Goal: Information Seeking & Learning: Learn about a topic

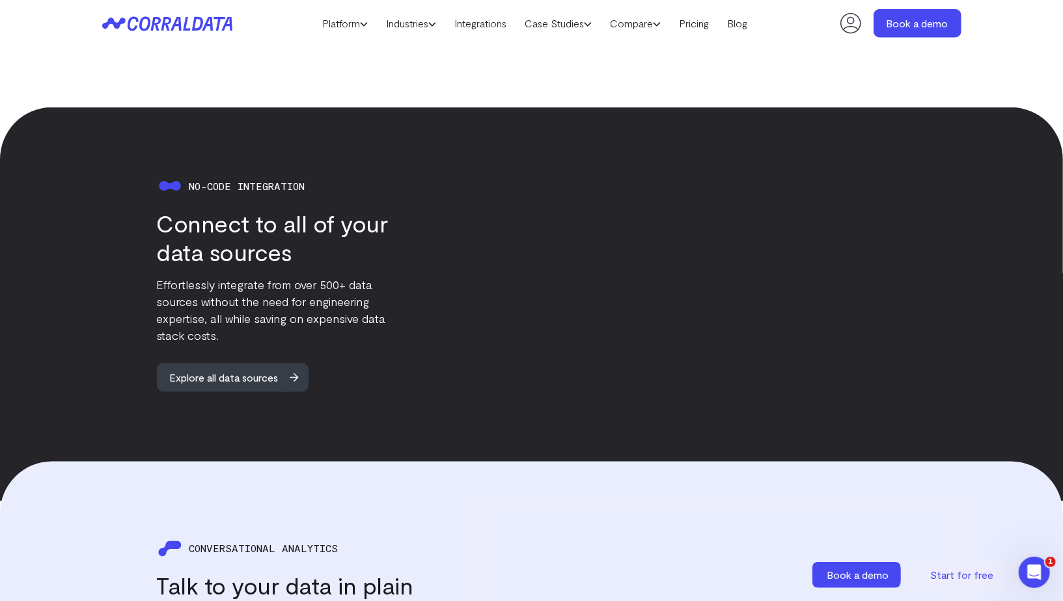
scroll to position [1152, 0]
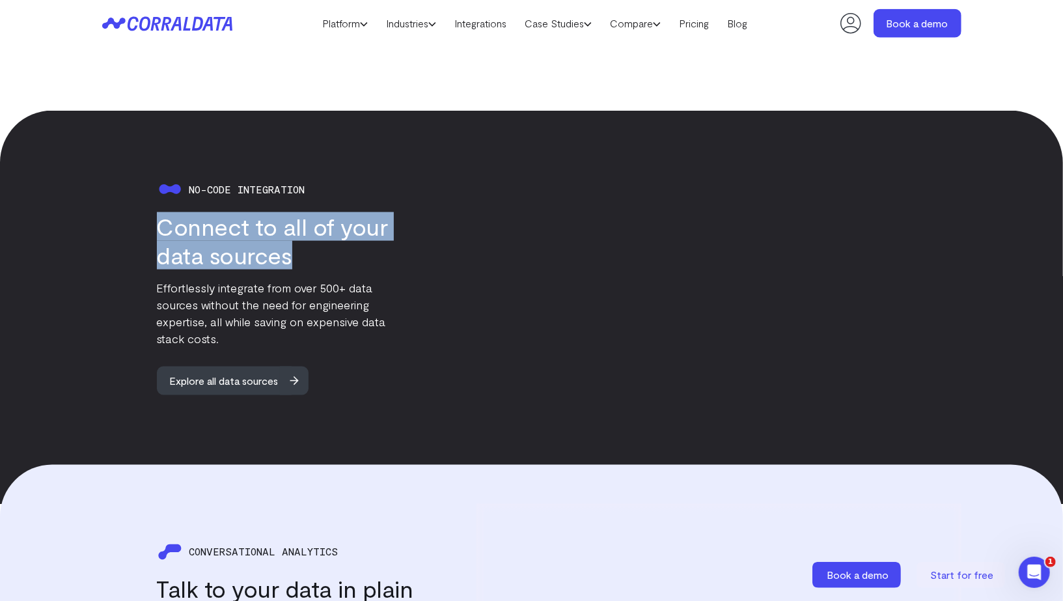
drag, startPoint x: 156, startPoint y: 198, endPoint x: 333, endPoint y: 233, distance: 180.5
click at [332, 233] on div "No-code integration Connect to all of your data sources Effortlessly integrate …" at bounding box center [258, 285] width 312 height 219
copy h3 "Connect to all of your data sources"
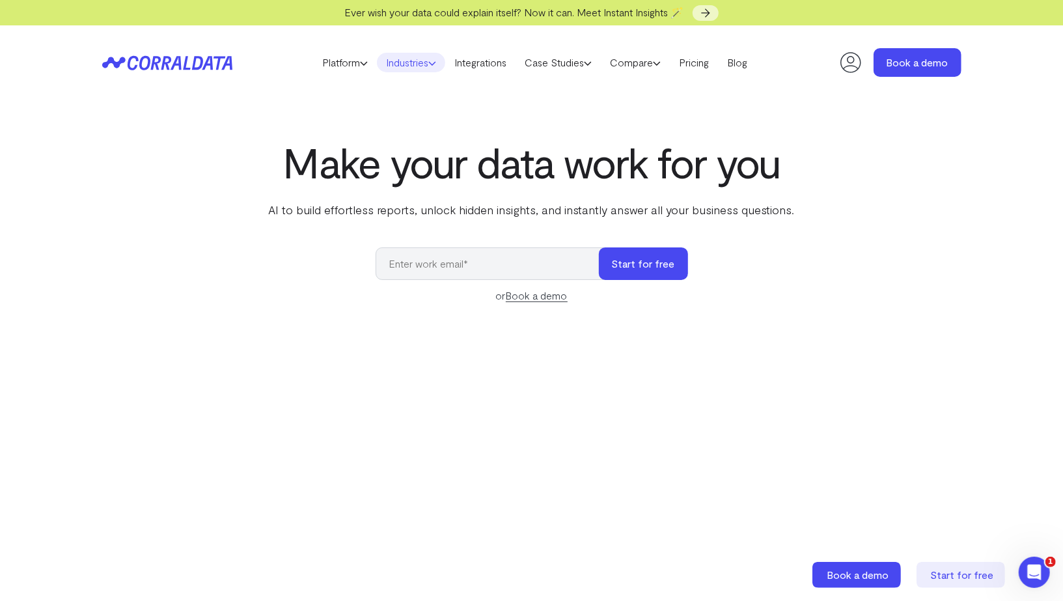
click at [408, 59] on link "Industries" at bounding box center [411, 63] width 68 height 20
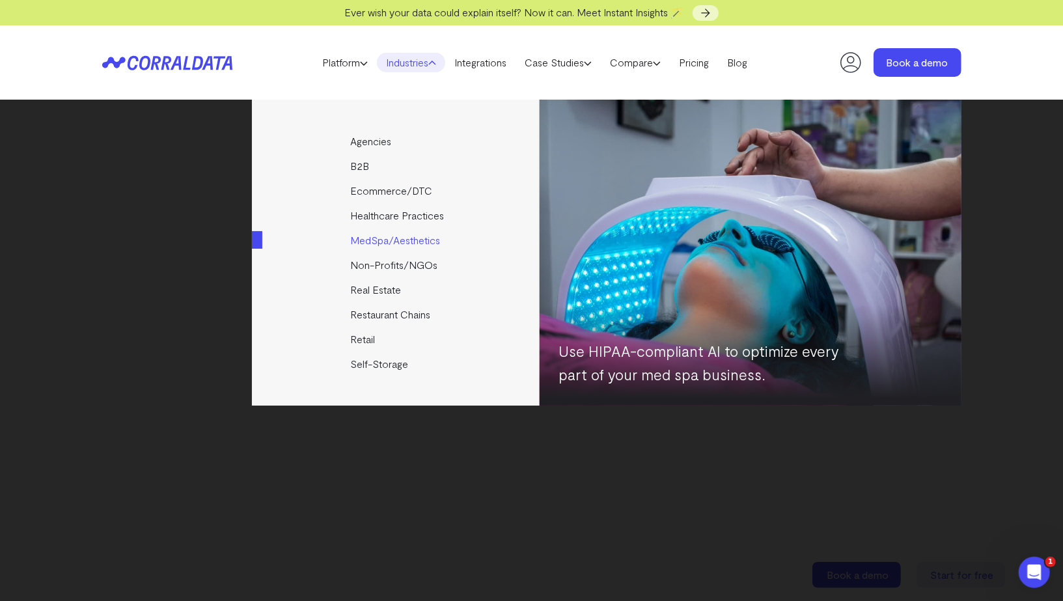
click at [379, 237] on link "MedSpa/Aesthetics" at bounding box center [397, 240] width 290 height 25
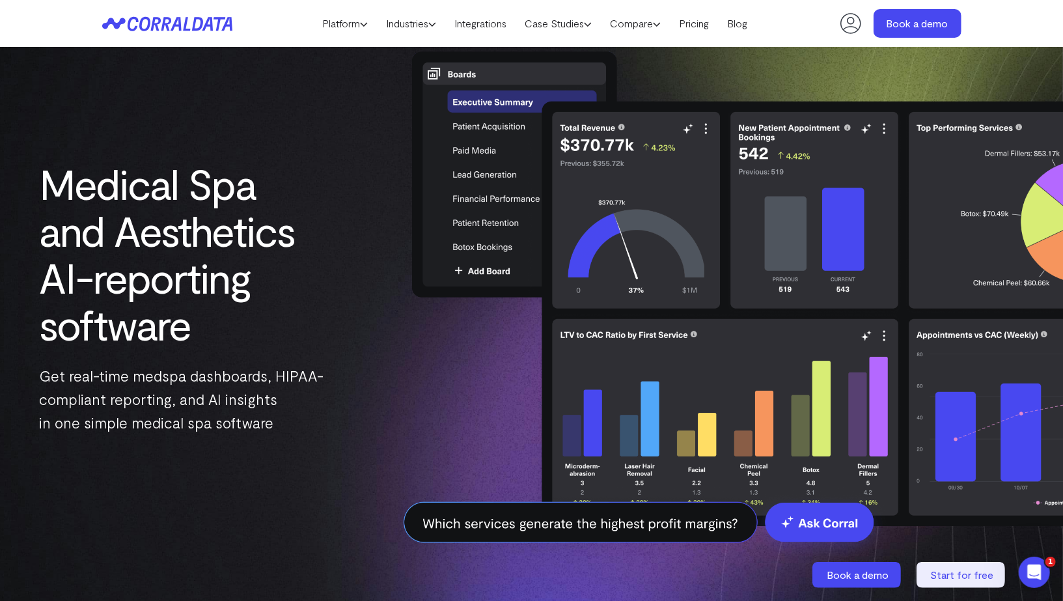
scroll to position [77, 0]
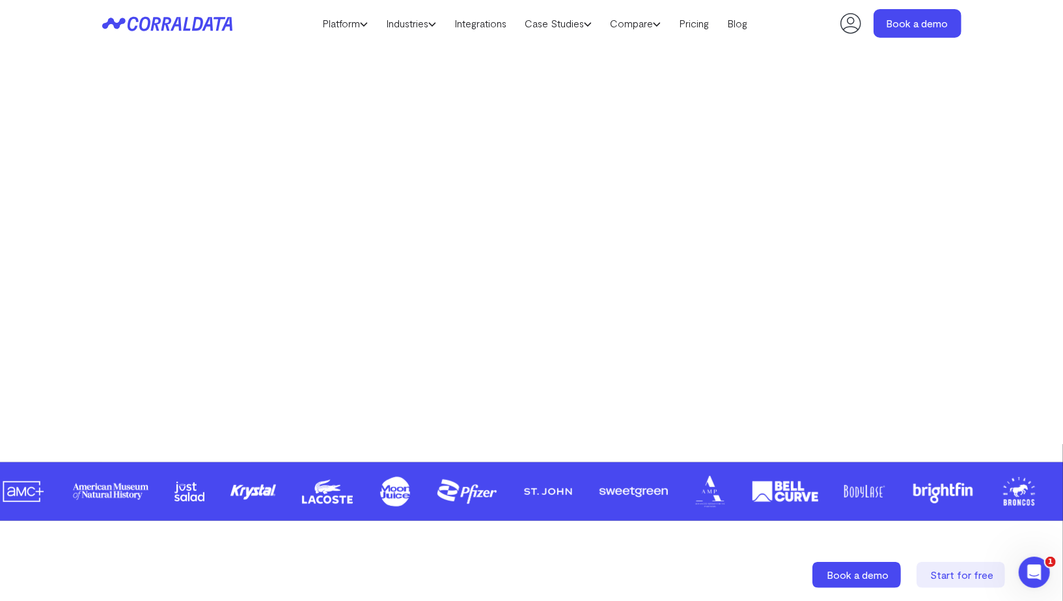
scroll to position [186, 0]
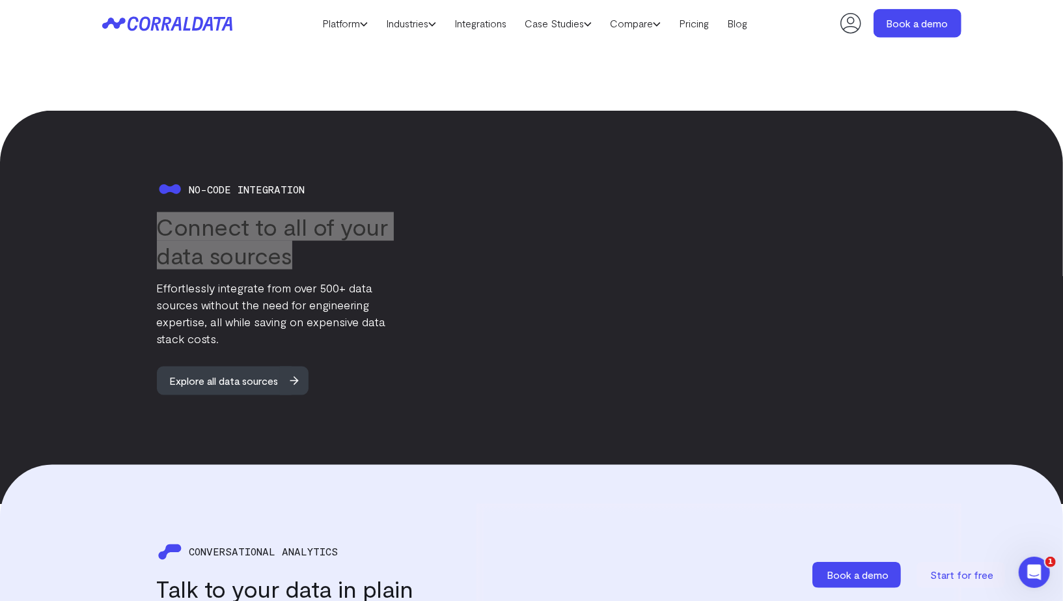
scroll to position [1152, 0]
